Goal: Information Seeking & Learning: Learn about a topic

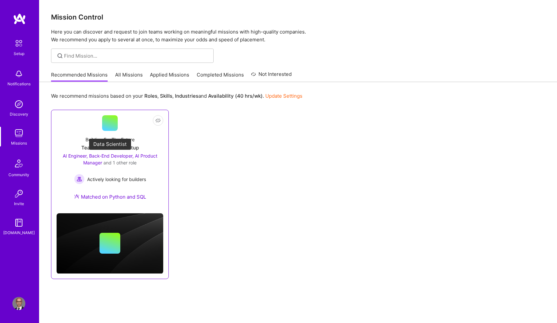
click at [118, 154] on span "AI Engineer, Back-End Developer, AI Product Manager" at bounding box center [110, 159] width 95 height 12
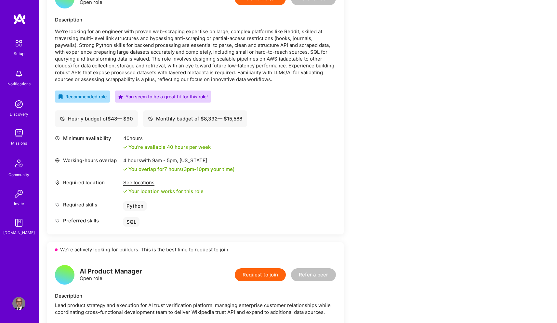
scroll to position [187, 0]
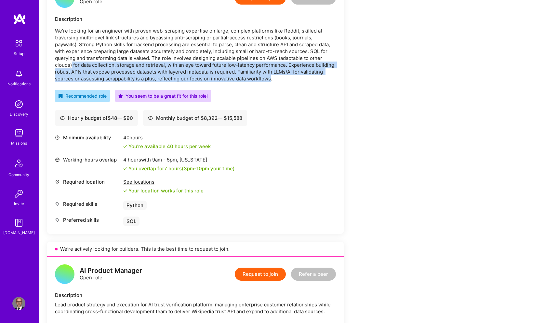
drag, startPoint x: 72, startPoint y: 64, endPoint x: 270, endPoint y: 78, distance: 198.2
click at [270, 78] on p "We’re looking for an engineer with proven web-scraping expertise on large, comp…" at bounding box center [195, 54] width 281 height 55
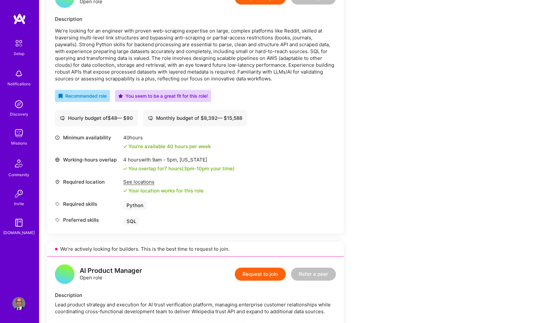
click at [278, 89] on div "Back-End Developer Open role Request to join Refer a peer Description We’re loo…" at bounding box center [195, 106] width 297 height 253
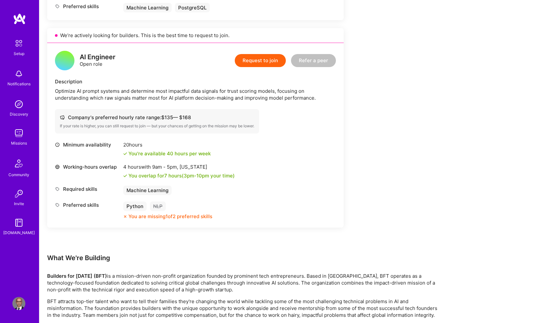
scroll to position [843, 0]
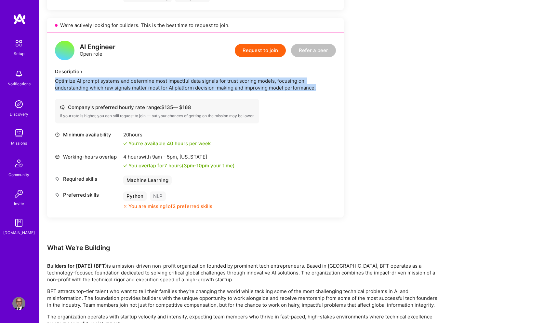
drag, startPoint x: 56, startPoint y: 81, endPoint x: 290, endPoint y: 95, distance: 234.6
click at [290, 95] on div "AI Engineer Open role Request to join Refer a peer Description Optimize AI prom…" at bounding box center [195, 125] width 297 height 184
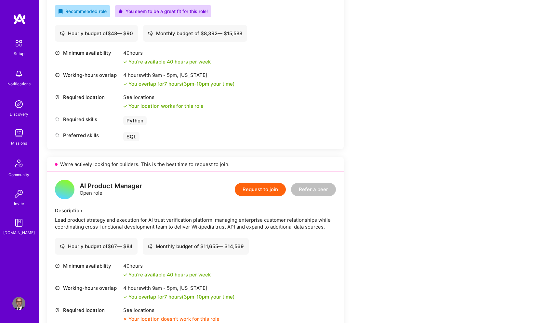
scroll to position [260, 0]
